Goal: Register for event/course: Sign up to attend an event or enroll in a course

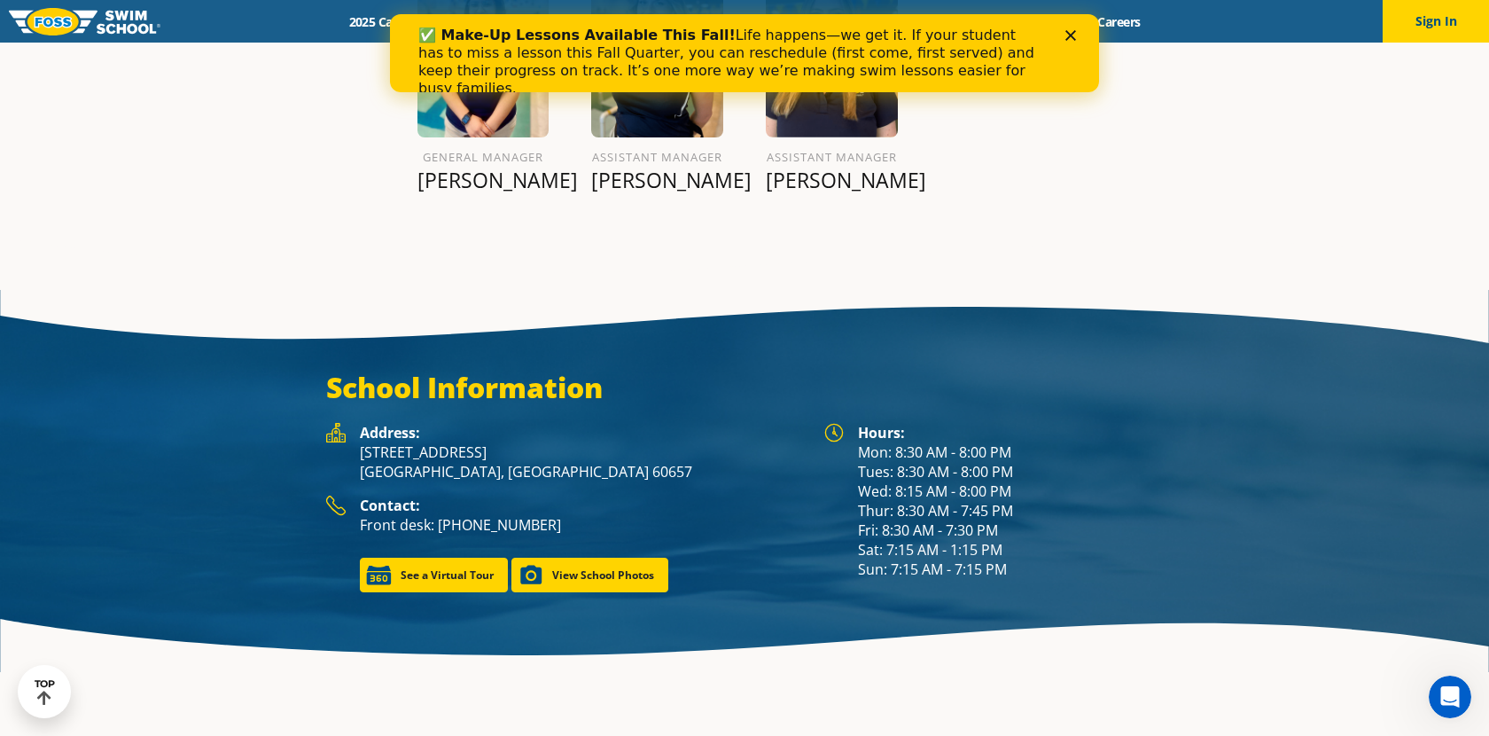
scroll to position [2306, 0]
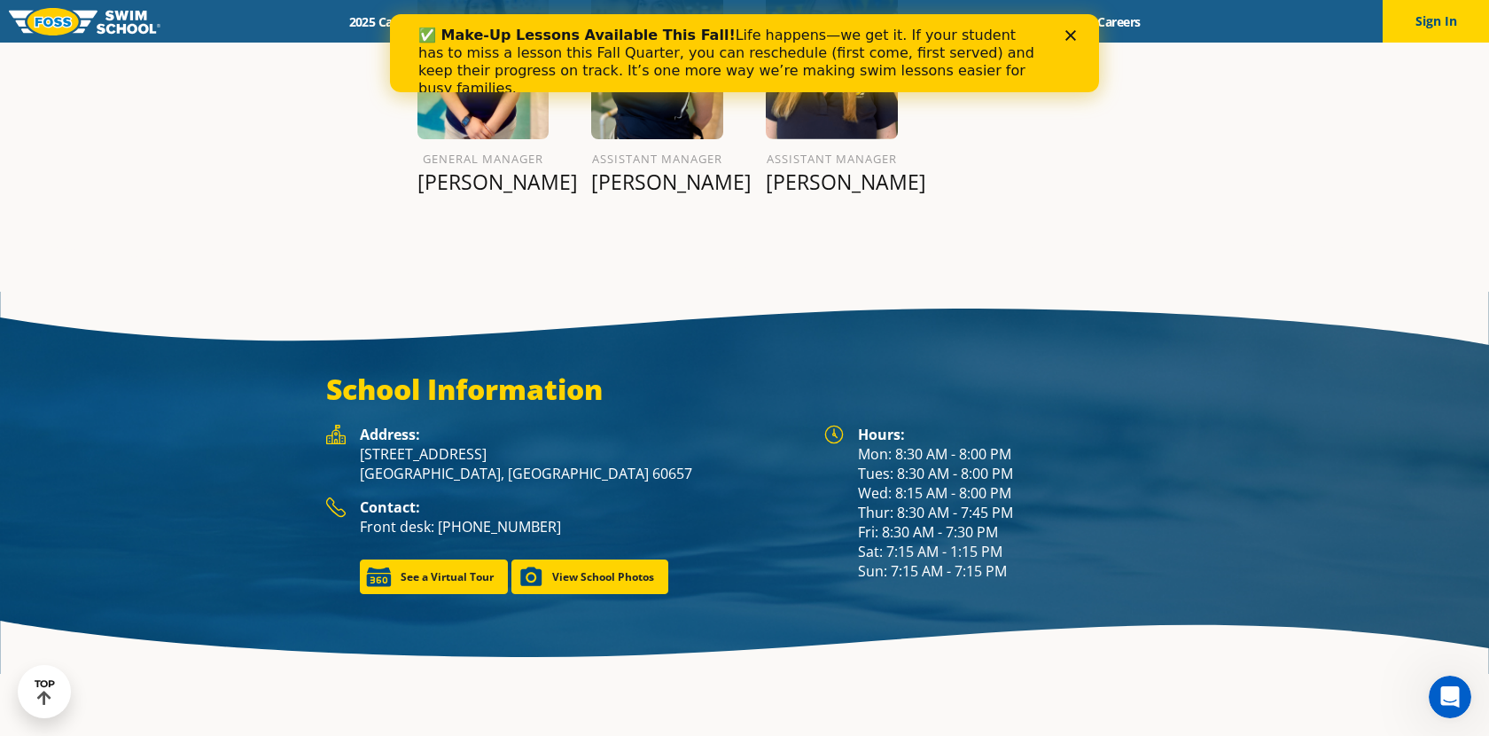
click at [1075, 39] on icon "Close" at bounding box center [1070, 35] width 11 height 11
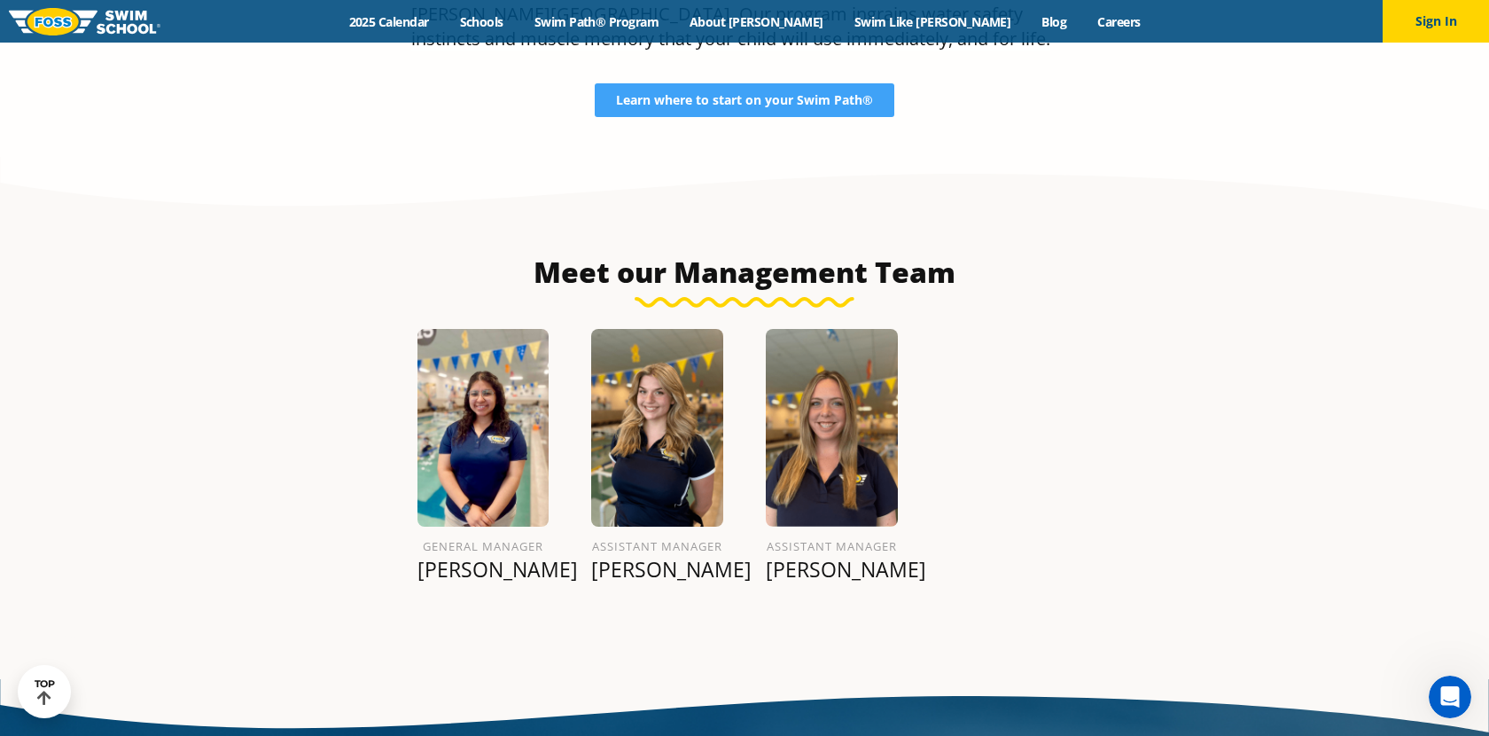
scroll to position [1964, 0]
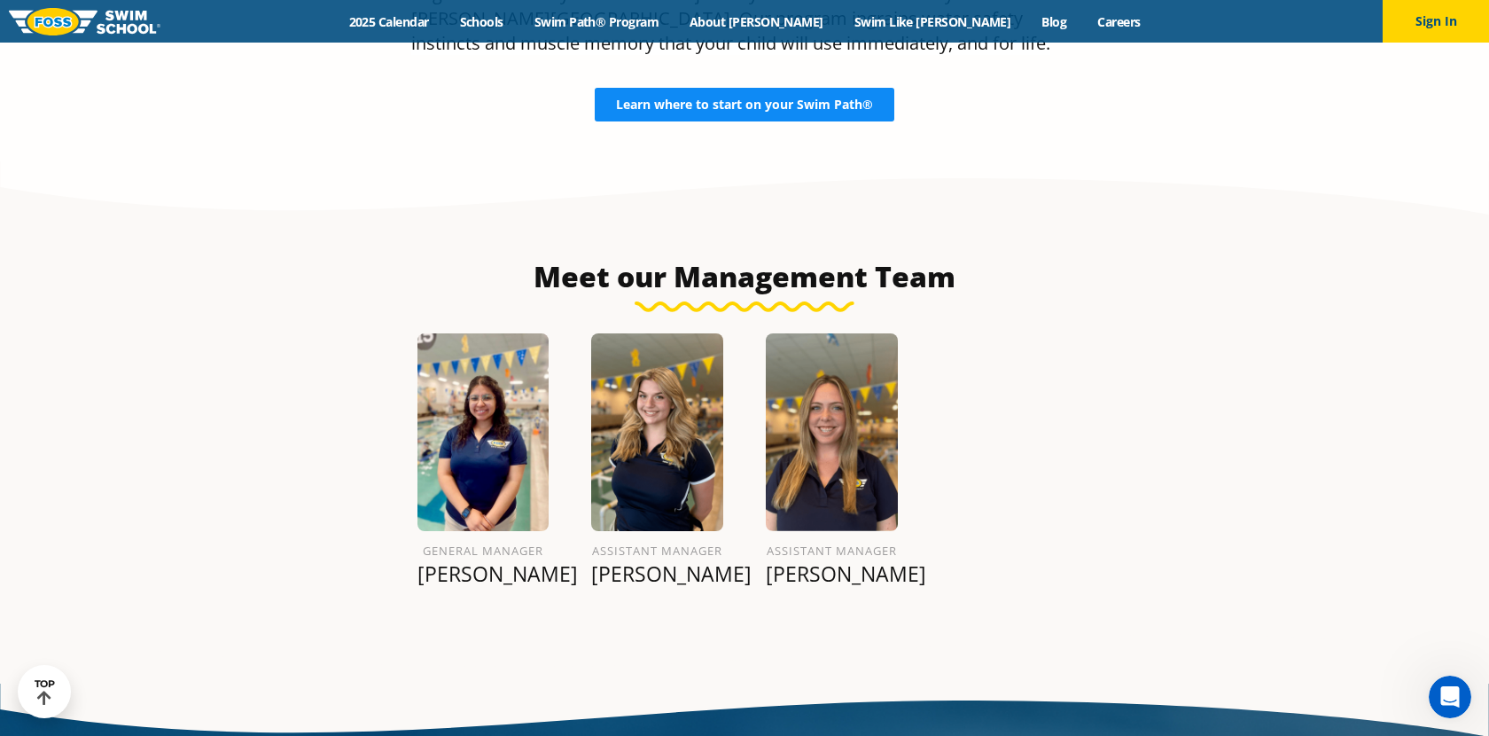
click at [713, 88] on link "Learn where to start on your Swim Path®" at bounding box center [745, 105] width 300 height 34
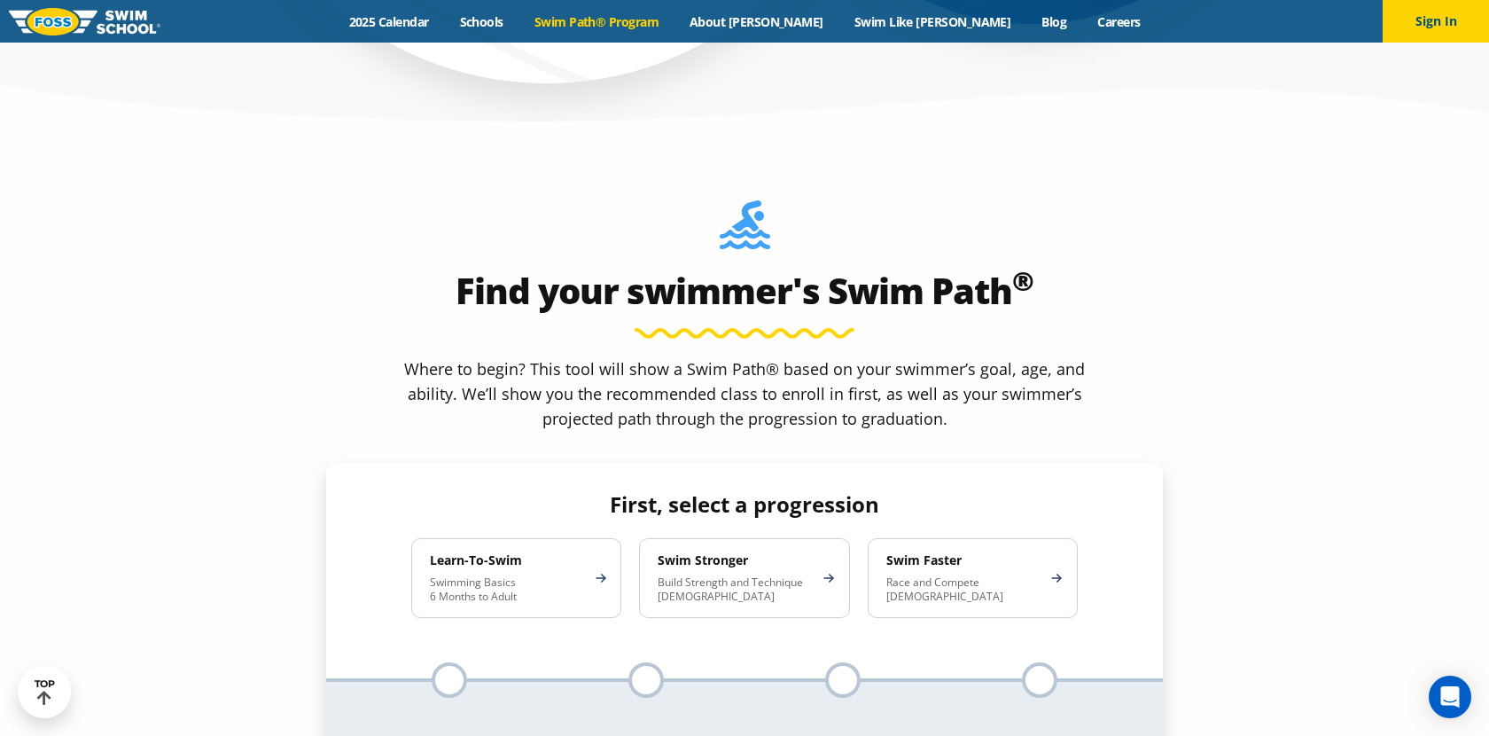
scroll to position [1600, 0]
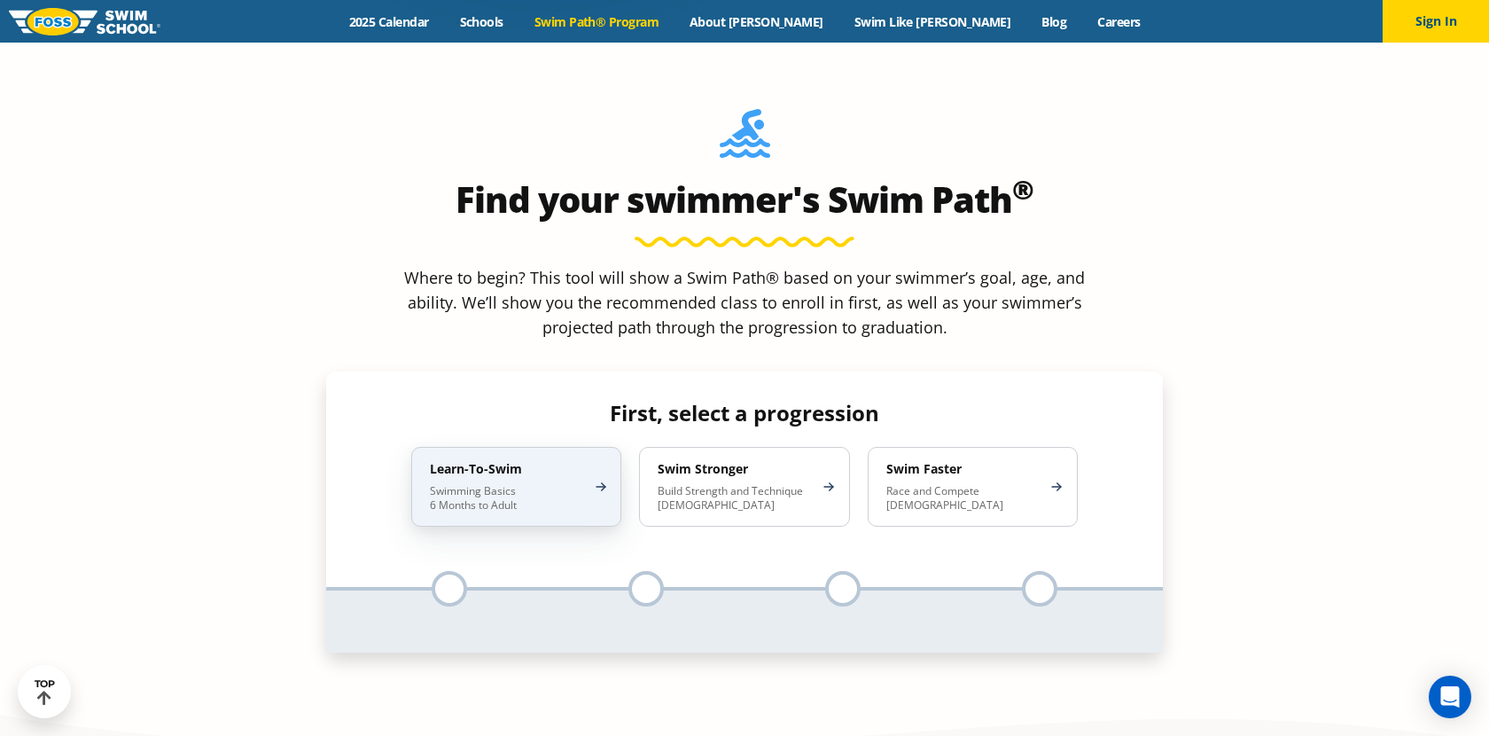
click at [525, 447] on div "Learn-To-Swim Swimming Basics 6 Months to Adult" at bounding box center [516, 487] width 210 height 80
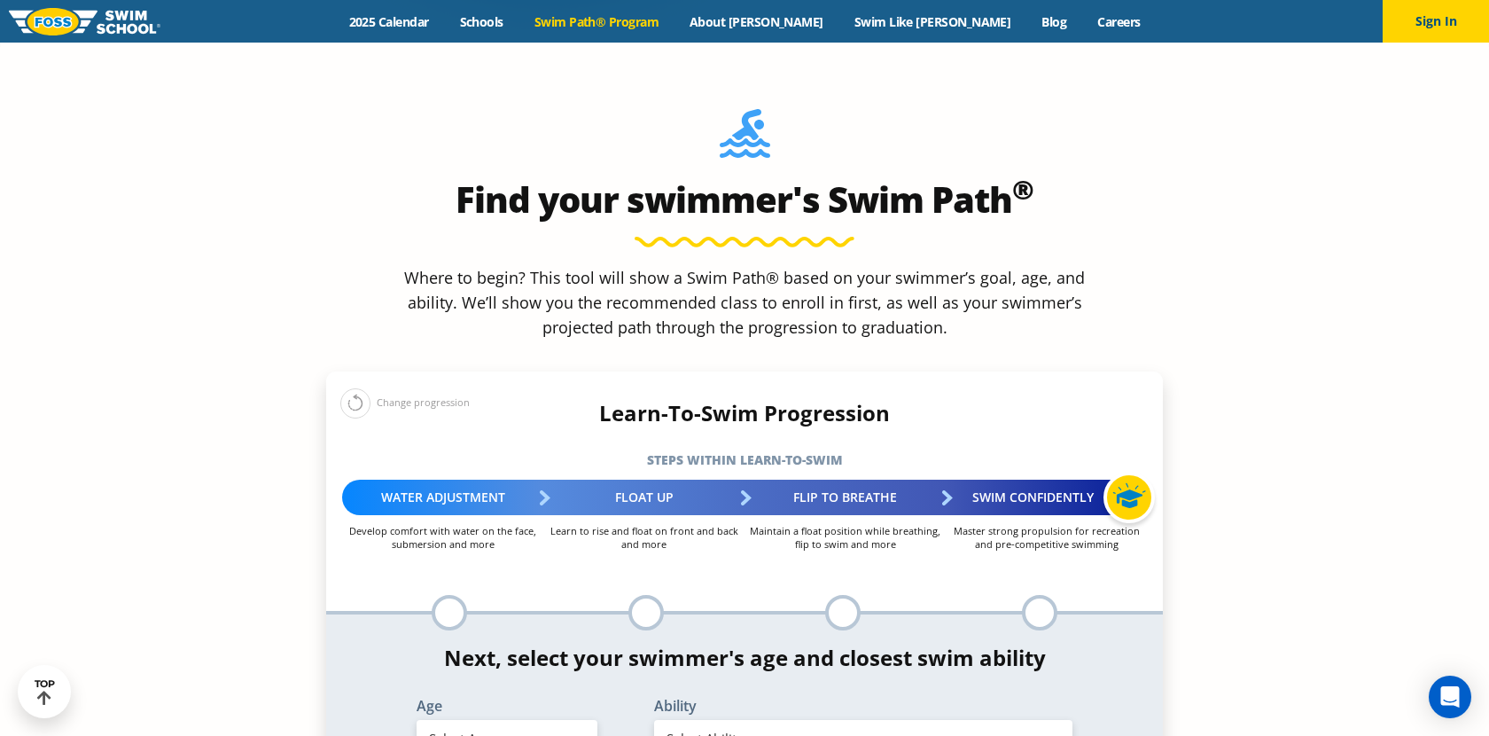
click at [507, 720] on select "Select Age 6 months - 1 year 1 year 2 years 3 years 4 years 5 years 6 years 7 y…" at bounding box center [506, 738] width 181 height 37
select select "1-year"
click at [689, 720] on select "Select Ability First in-water experience Comfortable with water poured over the…" at bounding box center [863, 738] width 418 height 37
select select "1-year-first-in-water-experience"
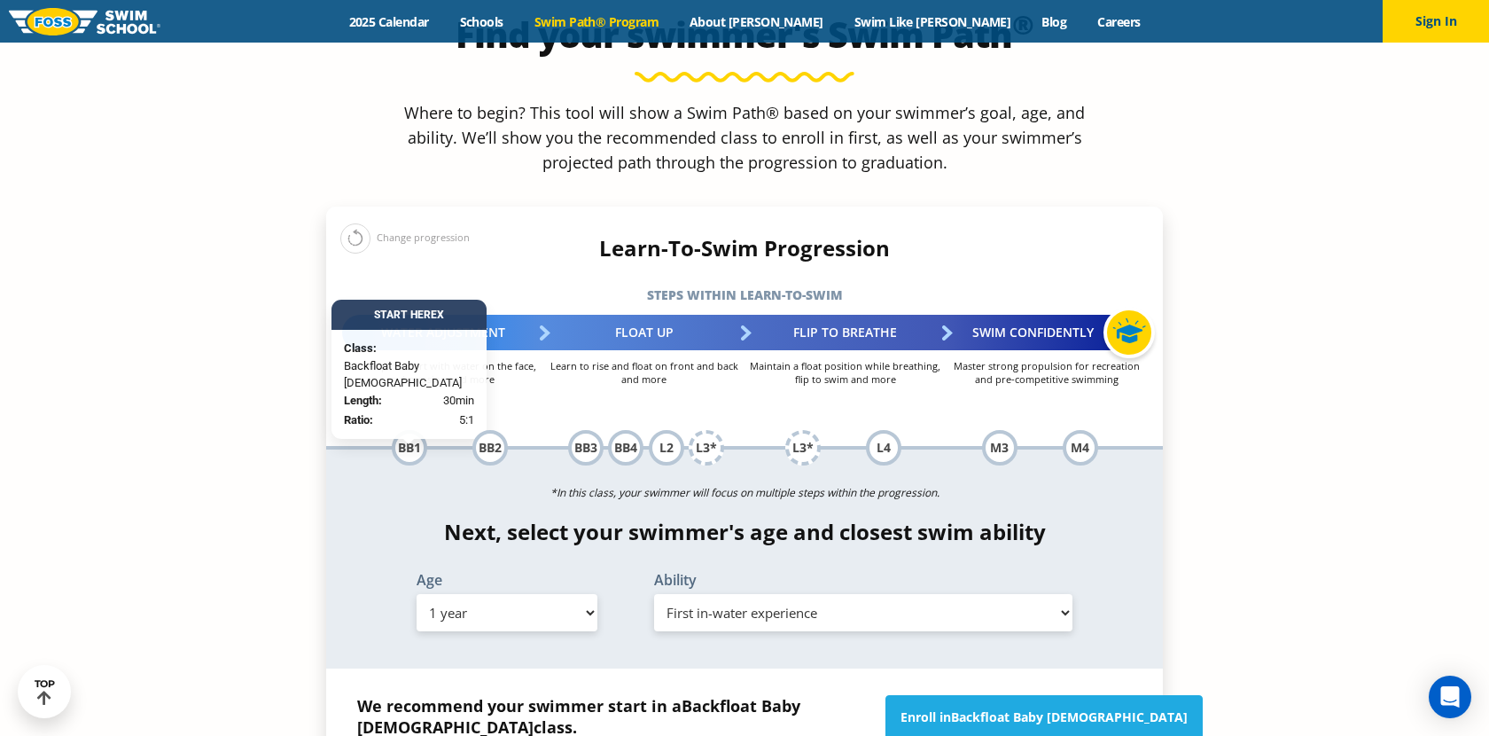
scroll to position [1869, 0]
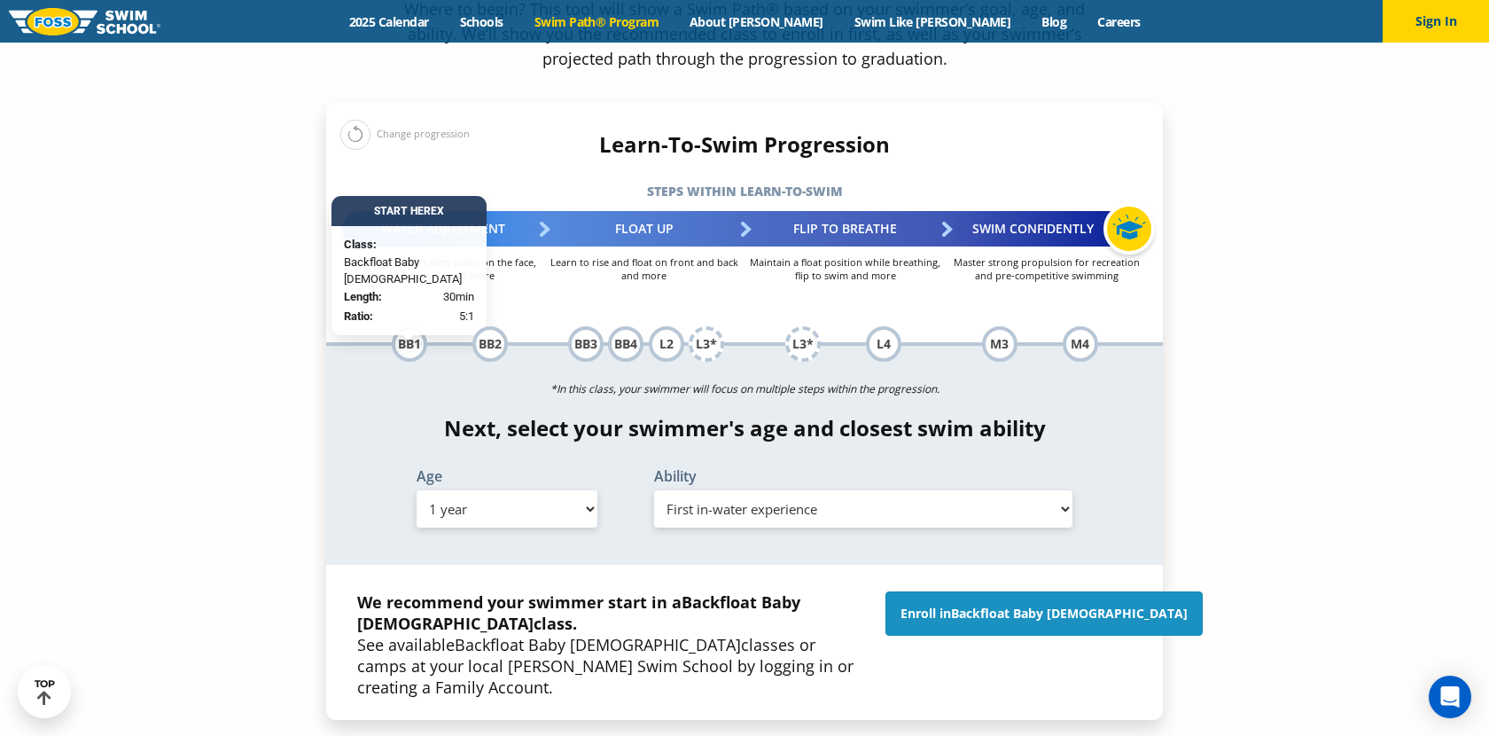
click at [980, 591] on link "Enroll in Backfloat Baby 1" at bounding box center [1043, 613] width 317 height 44
